Goal: Use online tool/utility: Use online tool/utility

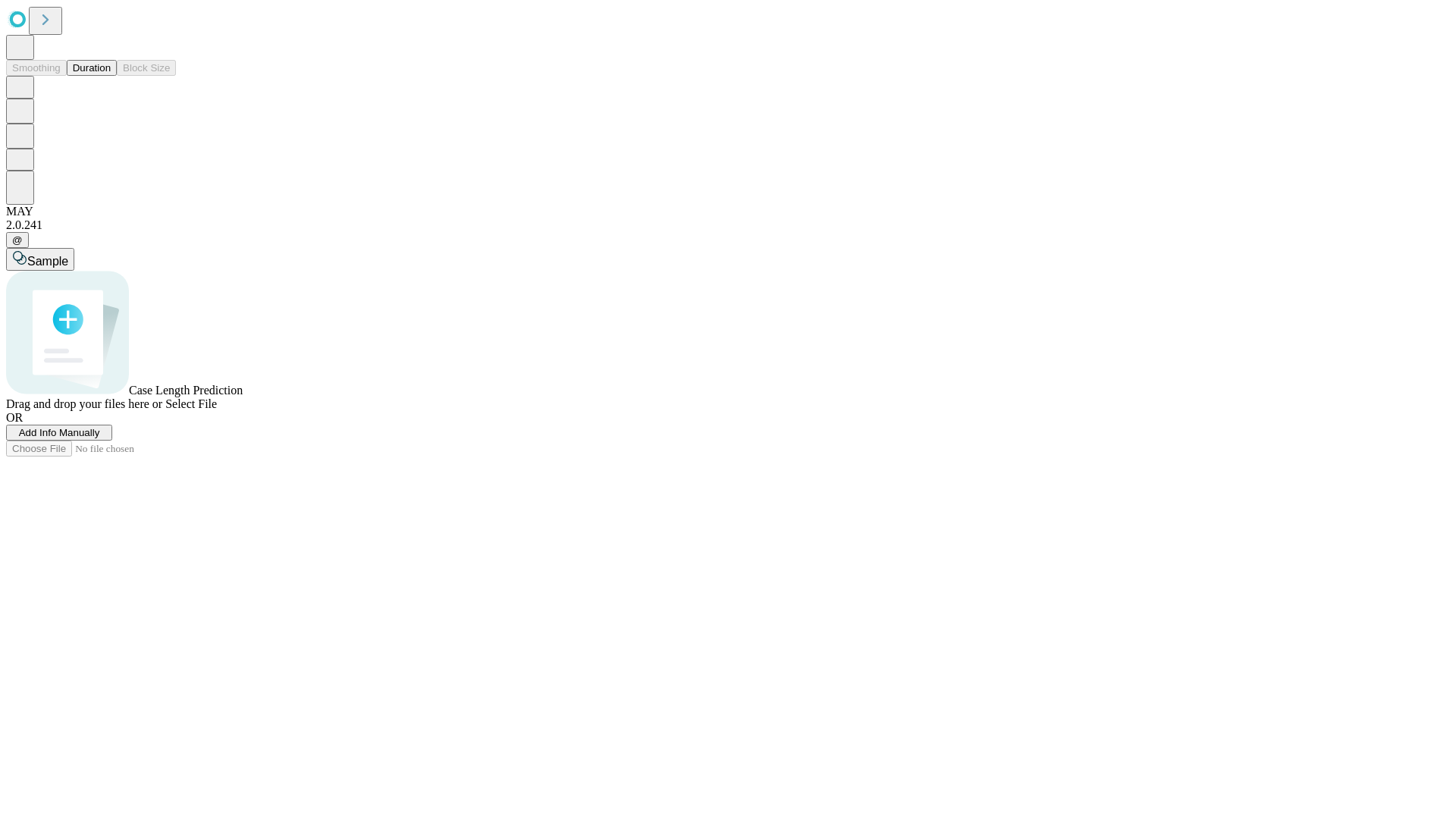
click at [110, 76] on button "Duration" at bounding box center [92, 68] width 50 height 16
click at [100, 438] on span "Add Info Manually" at bounding box center [59, 433] width 81 height 12
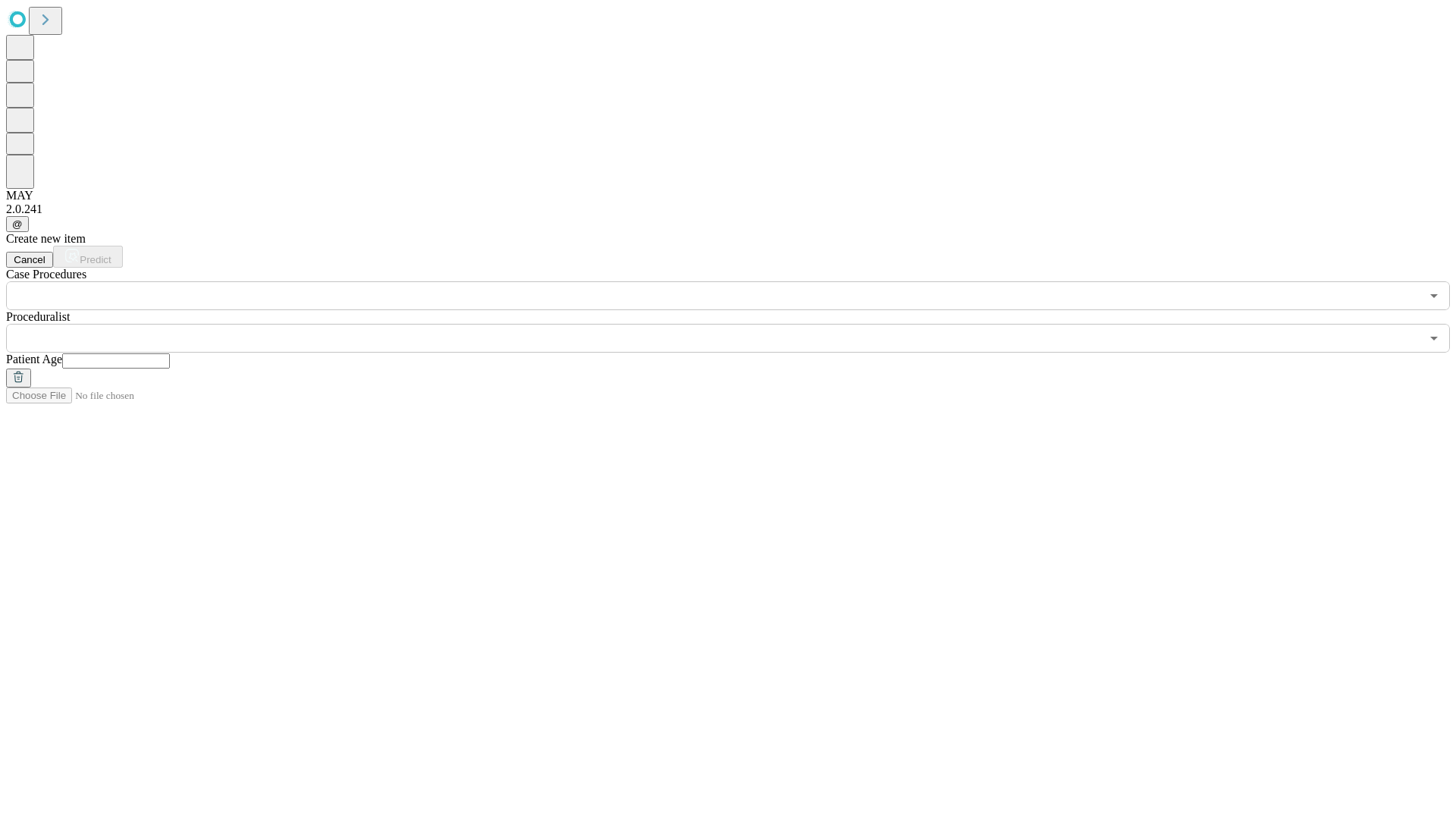
click at [170, 354] on input "text" at bounding box center [115, 361] width 108 height 15
type input "**"
click at [739, 323] on input "text" at bounding box center [713, 338] width 1414 height 28
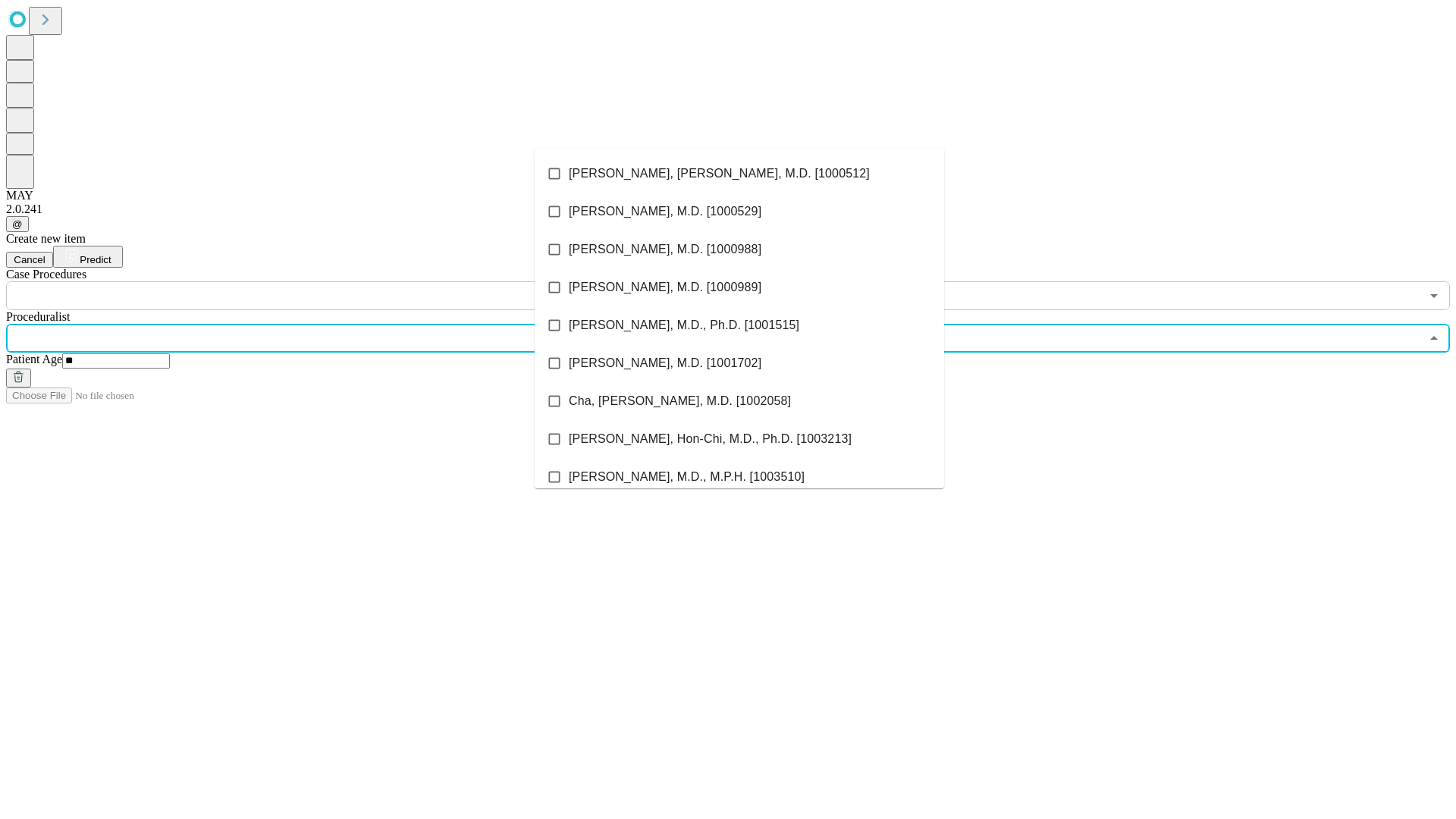
click at [740, 174] on li "[PERSON_NAME], [PERSON_NAME], M.D. [1000512]" at bounding box center [740, 173] width 410 height 38
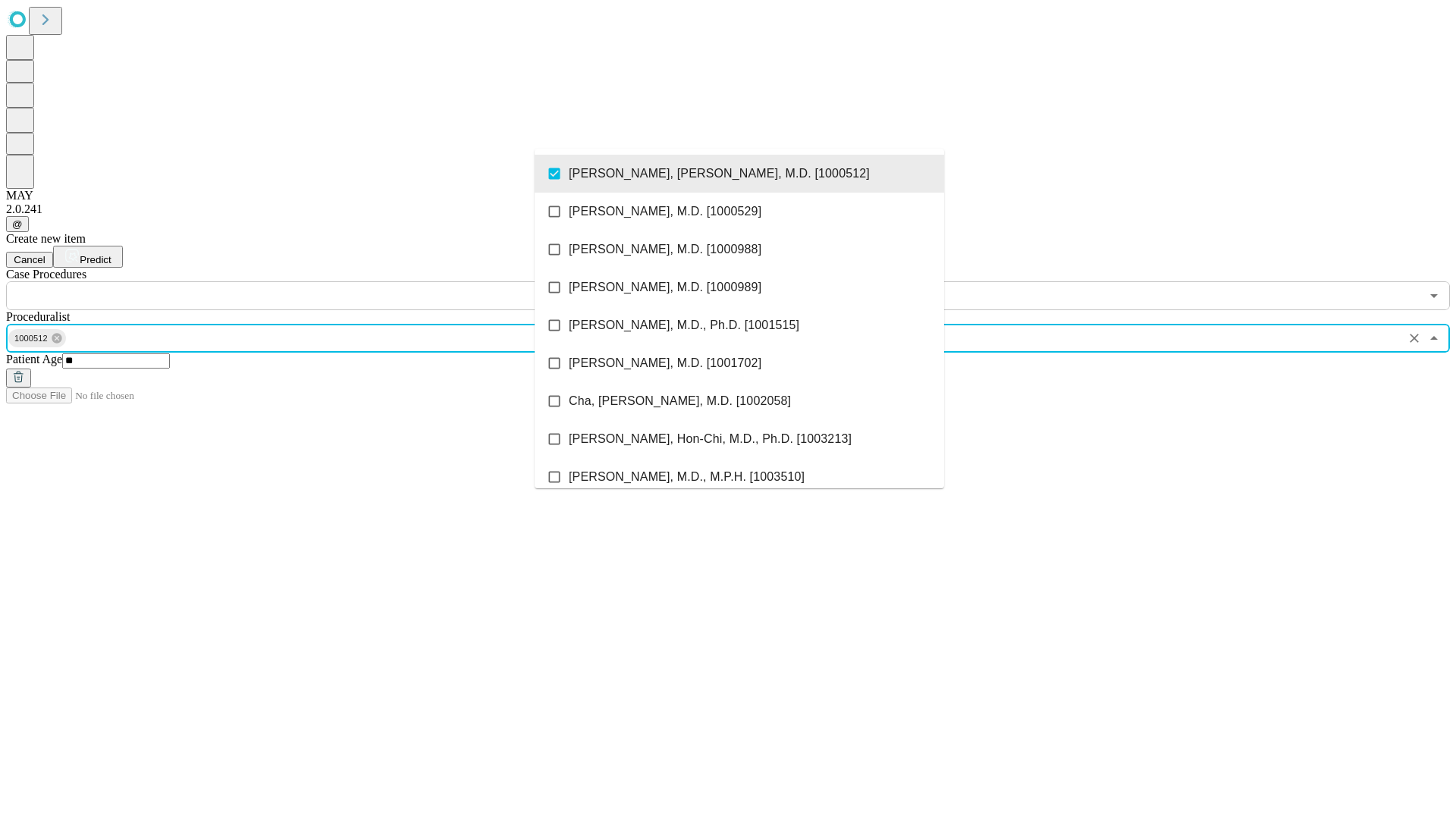
click at [318, 282] on input "text" at bounding box center [713, 296] width 1414 height 28
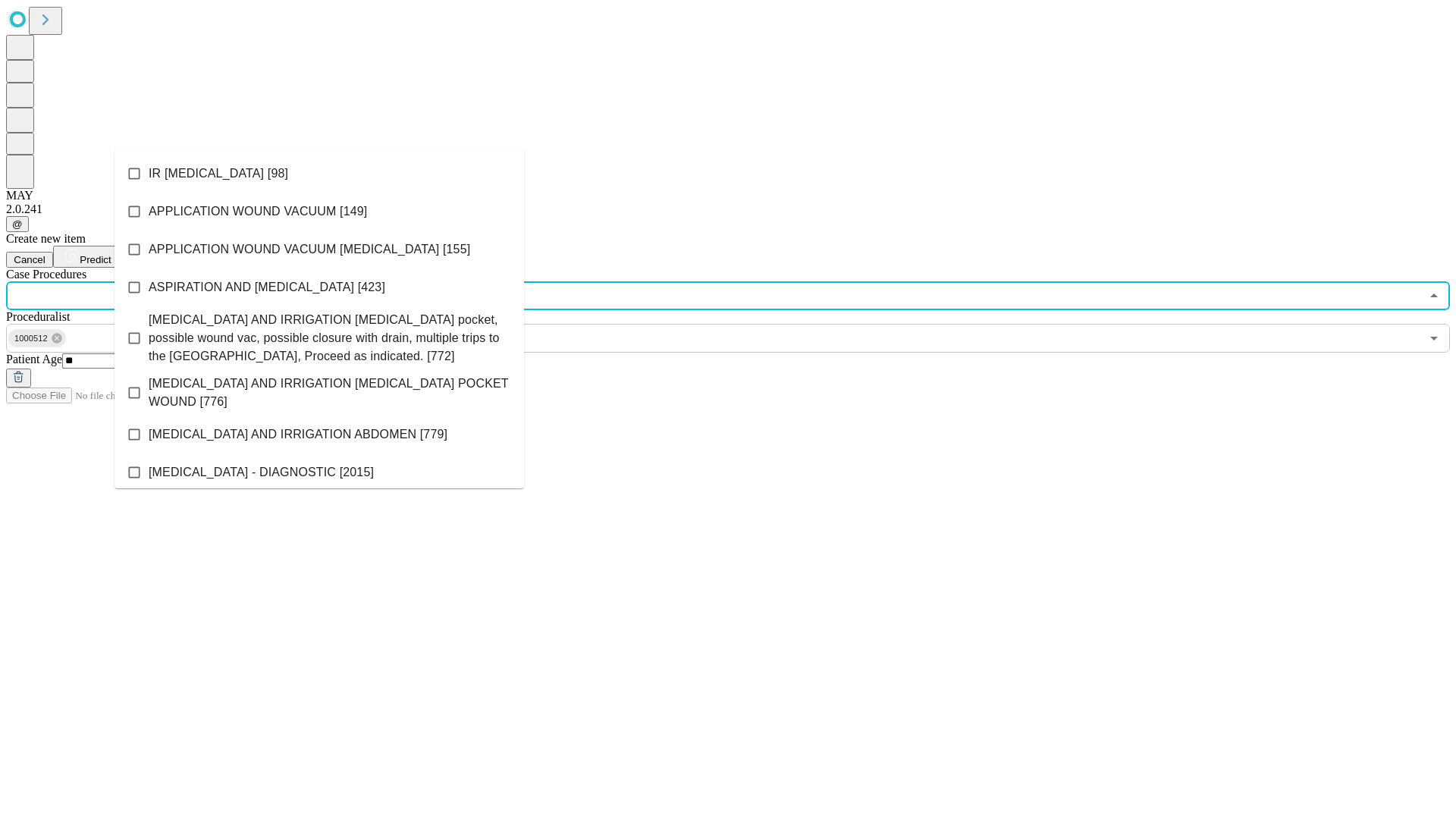
click at [319, 174] on li "IR [MEDICAL_DATA] [98]" at bounding box center [319, 173] width 410 height 38
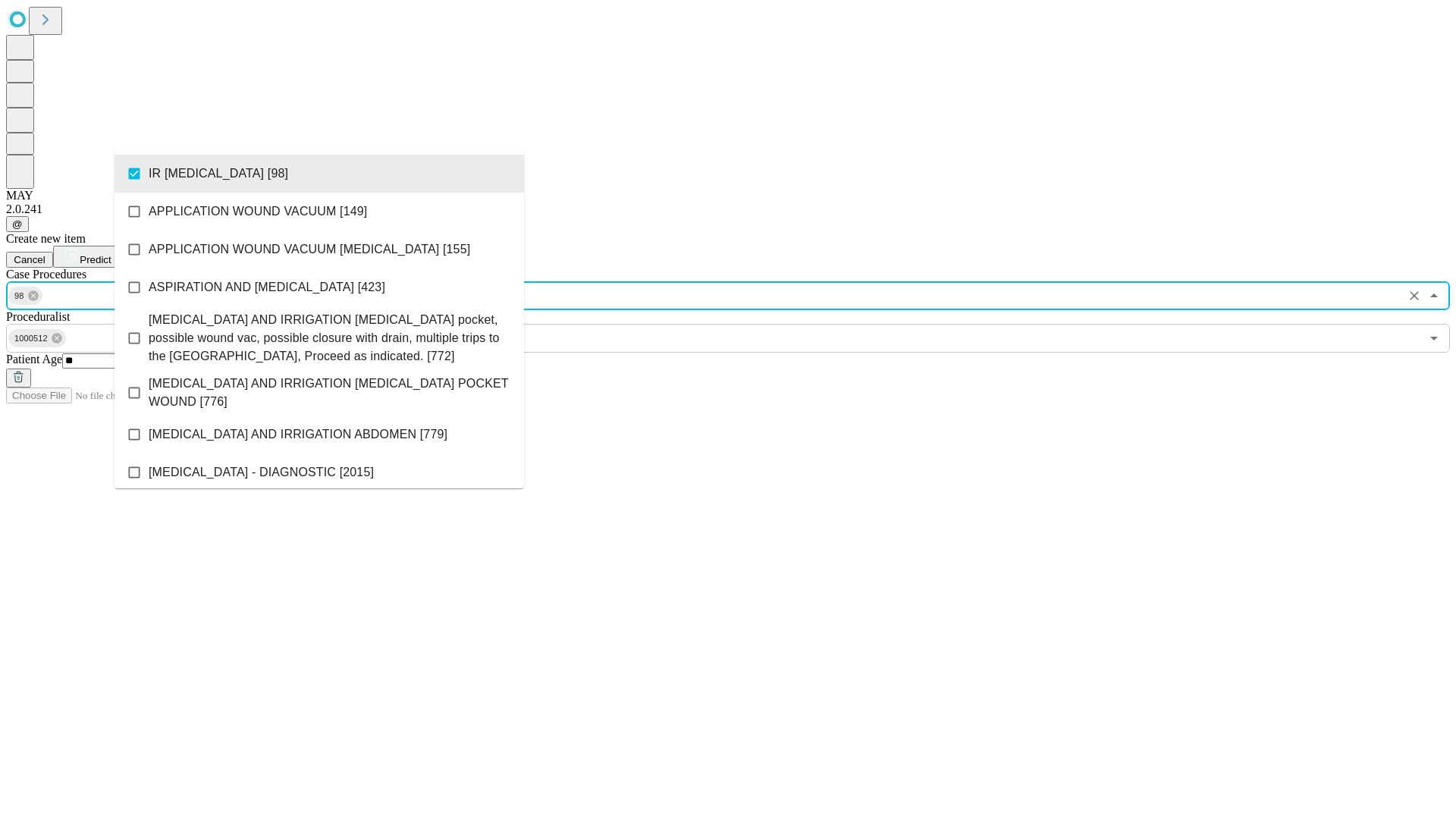
click at [110, 254] on span "Predict" at bounding box center [94, 260] width 31 height 12
